Goal: Information Seeking & Learning: Find specific fact

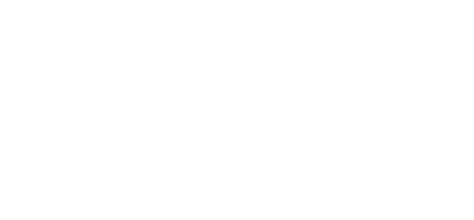
click at [384, 0] on html "Texto original Valora esta traducción Tu opinión servirá para ayudar a mejorar …" at bounding box center [237, 0] width 474 height 0
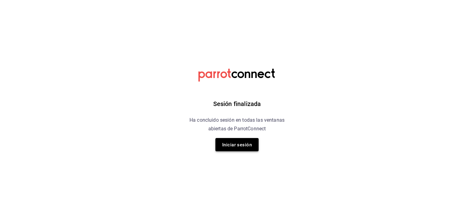
click at [238, 147] on font "Iniciar sesión" at bounding box center [237, 145] width 30 height 6
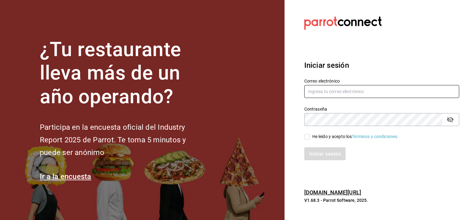
type input "kchconsultoria@gmail.com"
click at [306, 136] on input "He leído y acepto los Términos y condiciones." at bounding box center [307, 137] width 6 height 6
checkbox input "true"
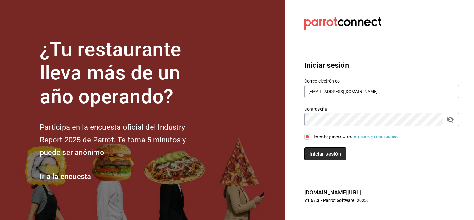
click at [315, 156] on font "Iniciar sesión" at bounding box center [324, 154] width 31 height 6
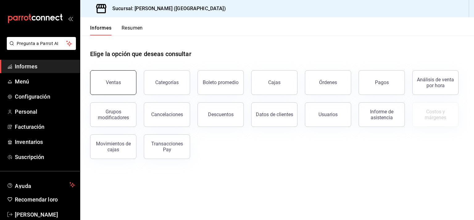
click at [111, 86] on button "Ventas" at bounding box center [113, 82] width 46 height 25
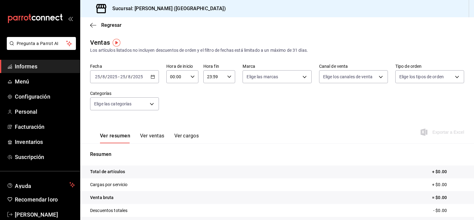
click at [154, 72] on div "[DATE] [DATE] - [DATE] [DATE]" at bounding box center [124, 76] width 69 height 13
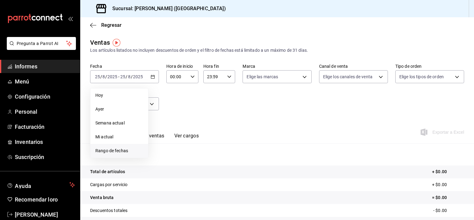
click at [121, 150] on font "Rango de fechas" at bounding box center [111, 150] width 33 height 5
click at [303, 121] on div "Ver resumen Ver ventas Ver cargos Exportar a Excel" at bounding box center [277, 131] width 394 height 26
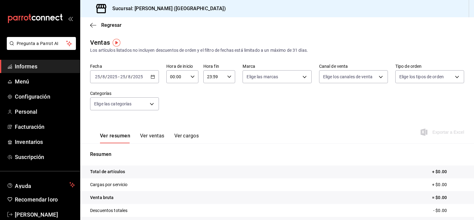
click at [249, 116] on div "Fecha [DATE] [DATE] - [DATE] [DATE] Hora de inicio 00:00 Hora de inicio Hora fi…" at bounding box center [277, 91] width 374 height 54
click at [152, 76] on \(Stroke\) "button" at bounding box center [152, 76] width 3 height 0
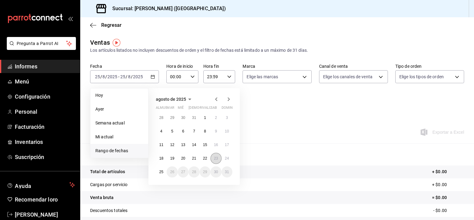
click at [216, 159] on font "23" at bounding box center [216, 158] width 4 height 4
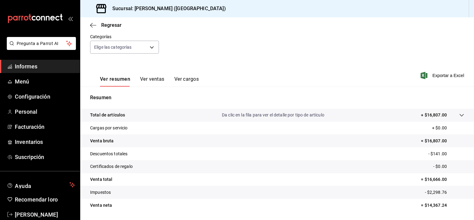
scroll to position [76, 0]
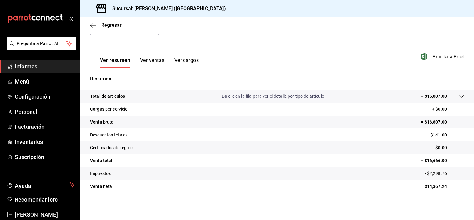
click at [427, 122] on font "= $16,807.00" at bounding box center [434, 122] width 26 height 5
copy font "16,807.00"
click at [434, 135] on font "- $141.00" at bounding box center [437, 135] width 19 height 5
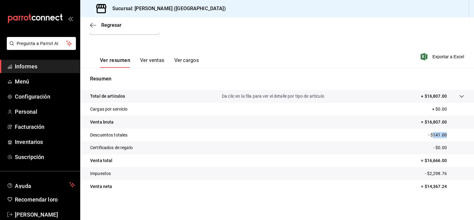
copy font "141.00"
click at [427, 174] on font "- $2,298.76" at bounding box center [436, 173] width 22 height 5
click at [432, 172] on font "- $2,298.76" at bounding box center [436, 173] width 22 height 5
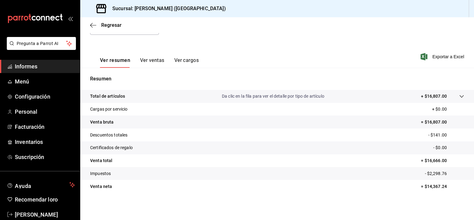
click at [431, 172] on font "- $2,298.76" at bounding box center [436, 173] width 22 height 5
copy font "2,298.76"
click at [92, 24] on icon "button" at bounding box center [93, 26] width 6 height 6
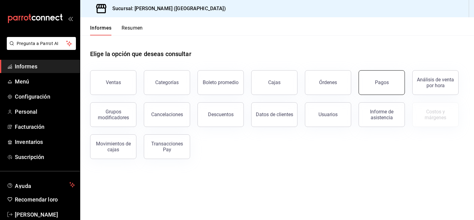
click at [382, 80] on font "Pagos" at bounding box center [382, 83] width 14 height 6
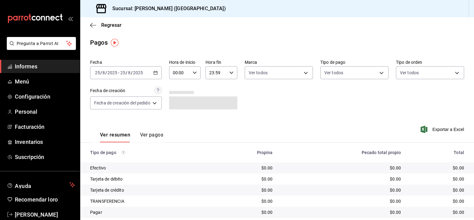
click at [157, 73] on \(Stroke\) "button" at bounding box center [156, 72] width 4 height 3
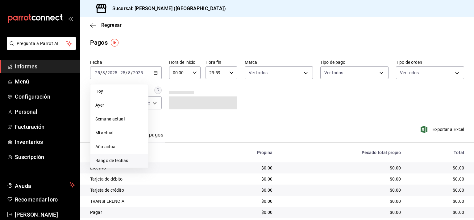
click at [122, 160] on font "Rango de fechas" at bounding box center [111, 160] width 33 height 5
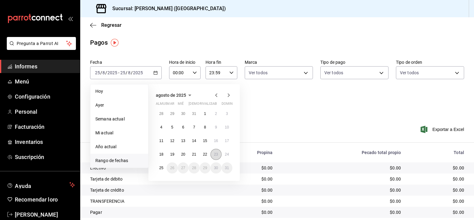
click at [217, 155] on font "23" at bounding box center [216, 154] width 4 height 4
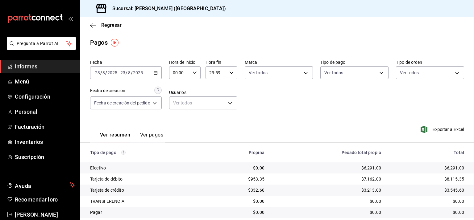
click at [157, 75] on \(Stroke\) "button" at bounding box center [156, 72] width 4 height 3
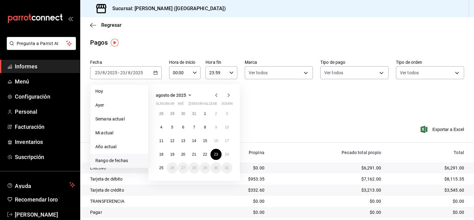
click at [300, 98] on div "Fecha [DATE] [DATE] - [DATE] [DATE] [DATE] [DATE] Semana actual Mi actual Año a…" at bounding box center [277, 87] width 374 height 60
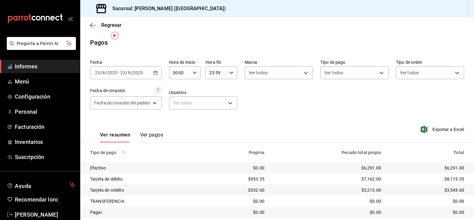
scroll to position [19, 0]
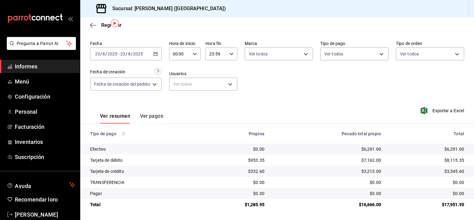
click at [448, 152] on td "$6,291.00" at bounding box center [430, 149] width 88 height 11
click at [448, 150] on font "$6,291.00" at bounding box center [454, 149] width 20 height 5
copy font "6,291.00"
click at [448, 160] on font "$8,115.35" at bounding box center [454, 160] width 20 height 5
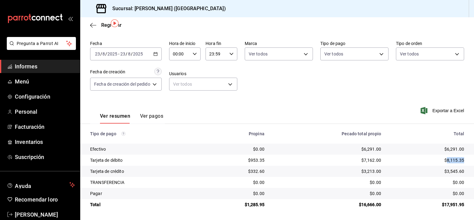
click at [448, 160] on font "$8,115.35" at bounding box center [454, 160] width 20 height 5
copy font "8,115.35"
click at [448, 173] on font "$3,545.60" at bounding box center [454, 171] width 20 height 5
copy font "3,545.60"
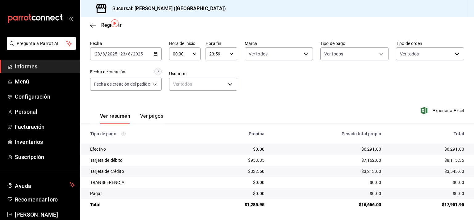
click at [255, 205] on font "$1,285.95" at bounding box center [255, 204] width 20 height 5
copy font "1,285.95"
click at [366, 204] on font "$16,666.00" at bounding box center [370, 204] width 23 height 5
drag, startPoint x: 366, startPoint y: 204, endPoint x: 348, endPoint y: 187, distance: 25.5
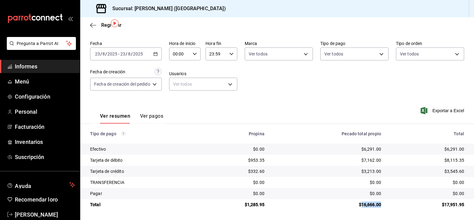
click at [366, 204] on font "$16,666.00" at bounding box center [370, 204] width 23 height 5
copy font "16,666.00"
click at [94, 20] on div "Regresar" at bounding box center [277, 25] width 394 height 16
click at [94, 25] on icon "button" at bounding box center [93, 26] width 6 height 6
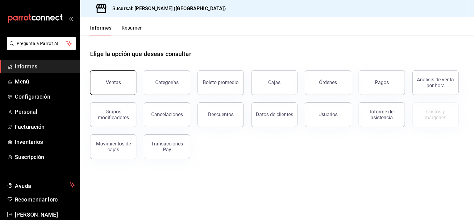
click at [115, 86] on button "Ventas" at bounding box center [113, 82] width 46 height 25
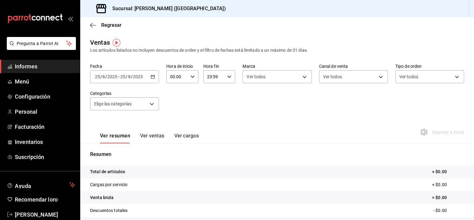
click at [153, 75] on icon "button" at bounding box center [153, 77] width 4 height 4
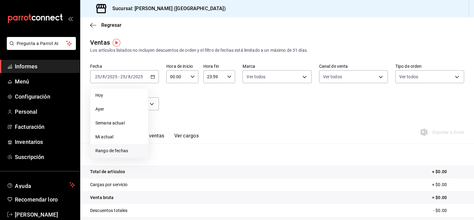
click at [126, 152] on font "Rango de fechas" at bounding box center [111, 150] width 33 height 5
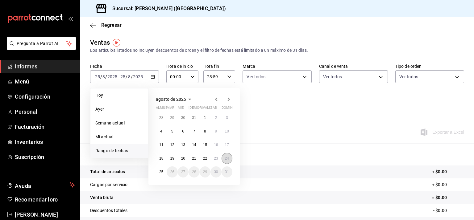
click at [225, 160] on font "24" at bounding box center [227, 158] width 4 height 4
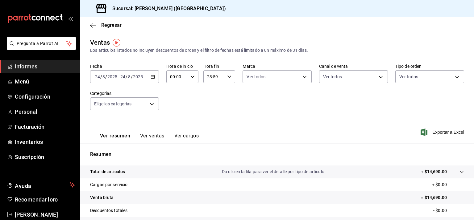
click at [256, 106] on div "Fecha [DATE] [DATE] - [DATE] [DATE] Hora de inicio 00:00 Hora de inicio Hora fi…" at bounding box center [277, 91] width 374 height 54
click at [151, 77] on icon "button" at bounding box center [153, 77] width 4 height 4
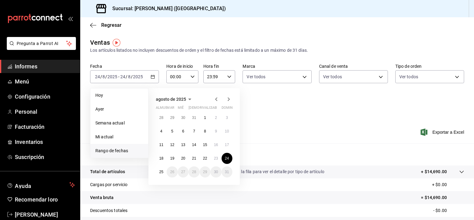
click at [293, 119] on div "Ver resumen Ver ventas Ver cargos Exportar a Excel" at bounding box center [277, 131] width 394 height 26
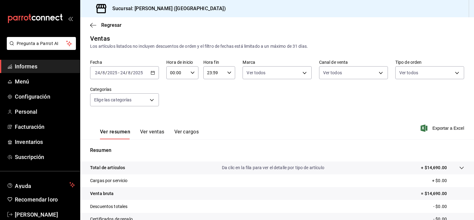
scroll to position [62, 0]
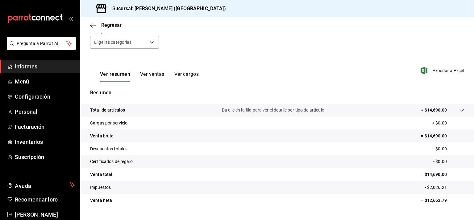
click at [430, 137] on font "= $14,690.00" at bounding box center [434, 136] width 26 height 5
copy font "14,690.00"
click at [212, 149] on tr "Descuentos totales - $0.00" at bounding box center [277, 148] width 394 height 13
click at [224, 151] on tr "Descuentos totales - $0.00" at bounding box center [277, 148] width 394 height 13
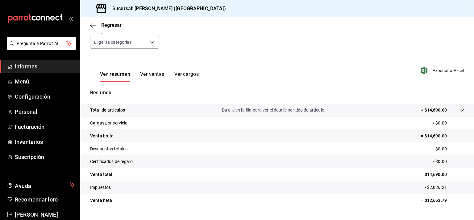
scroll to position [76, 0]
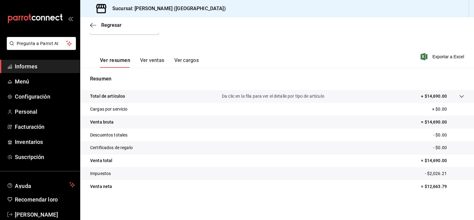
click at [433, 172] on font "- $2,026.21" at bounding box center [436, 173] width 22 height 5
copy font "2,026.21"
click at [94, 24] on icon "button" at bounding box center [93, 26] width 6 height 6
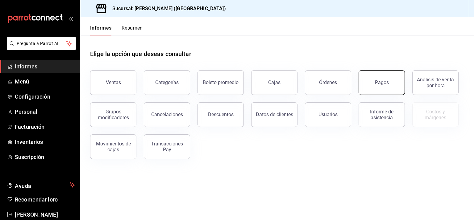
click at [381, 81] on font "Pagos" at bounding box center [382, 83] width 14 height 6
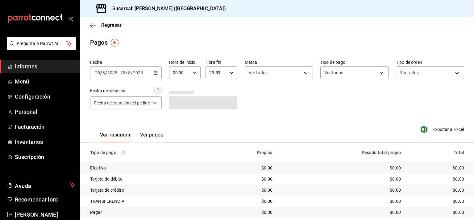
click at [156, 72] on icon "button" at bounding box center [155, 73] width 4 height 4
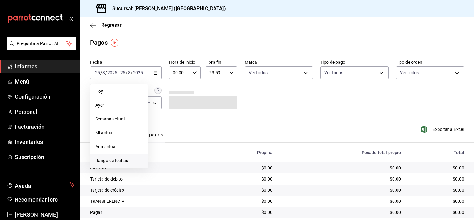
click at [109, 161] on font "Rango de fechas" at bounding box center [111, 160] width 33 height 5
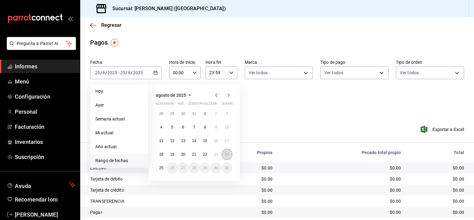
click at [226, 156] on font "24" at bounding box center [227, 154] width 4 height 4
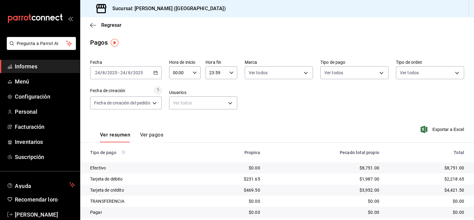
click at [289, 104] on div "Fecha [DATE] [DATE] - [DATE] [DATE] Hora de inicio 00:00 Hora de inicio Hora fi…" at bounding box center [277, 87] width 374 height 60
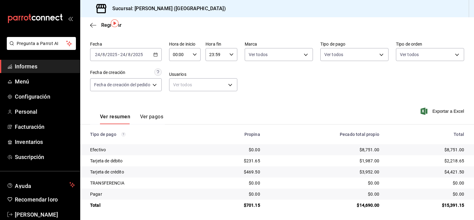
scroll to position [19, 0]
click at [421, 150] on div "$8,751.00" at bounding box center [426, 149] width 75 height 6
click at [456, 149] on font "$8,751.00" at bounding box center [454, 149] width 20 height 5
click at [450, 159] on font "$2,218.65" at bounding box center [454, 160] width 20 height 5
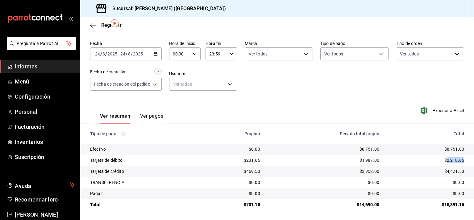
click at [450, 159] on font "$2,218.65" at bounding box center [454, 160] width 20 height 5
click at [447, 170] on font "$4,421.50" at bounding box center [454, 171] width 20 height 5
click at [447, 169] on font "$4,421.50" at bounding box center [454, 171] width 20 height 5
click at [246, 205] on font "$701.15" at bounding box center [252, 204] width 16 height 5
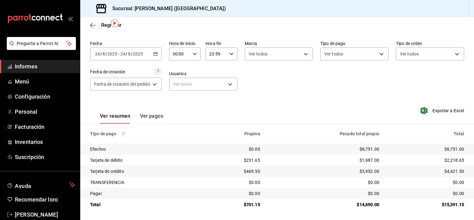
click at [361, 202] on font "$14,690.00" at bounding box center [368, 204] width 23 height 5
click at [360, 202] on font "$14,690.00" at bounding box center [368, 204] width 23 height 5
click at [361, 208] on td "$14,690.00" at bounding box center [324, 204] width 119 height 11
click at [361, 206] on font "$14,690.00" at bounding box center [368, 204] width 23 height 5
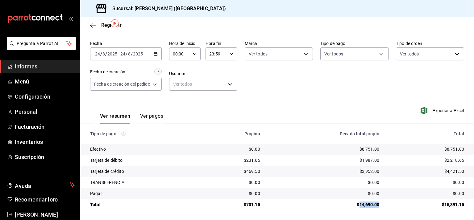
click at [361, 206] on font "$14,690.00" at bounding box center [368, 204] width 23 height 5
